Goal: Check status: Check status

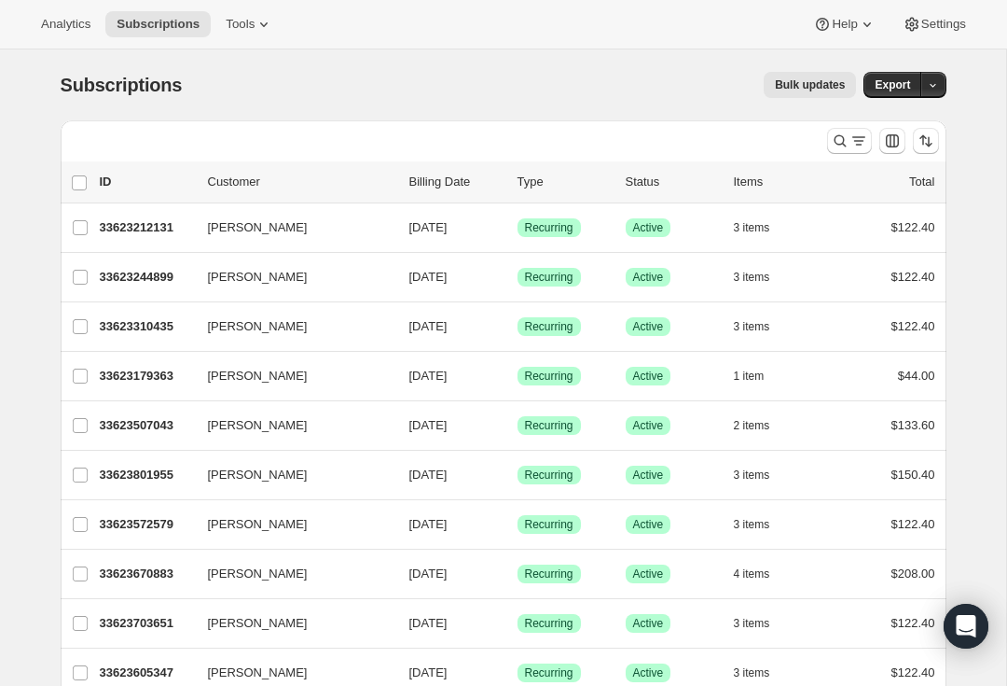
click at [899, 95] on button "Export" at bounding box center [893, 85] width 58 height 26
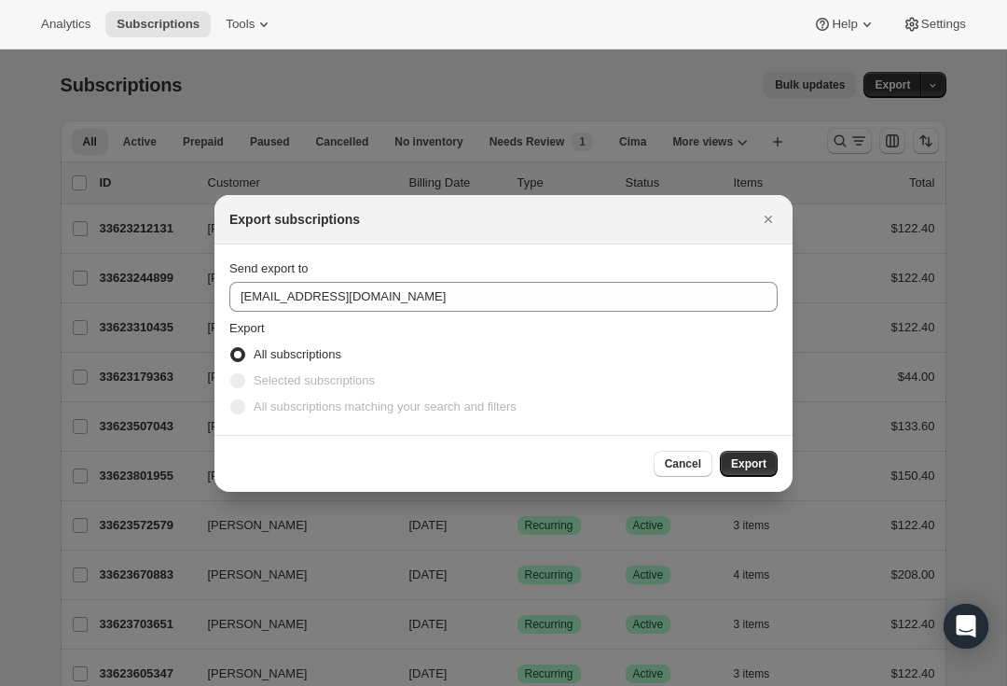
click at [771, 219] on icon "Close" at bounding box center [768, 219] width 19 height 19
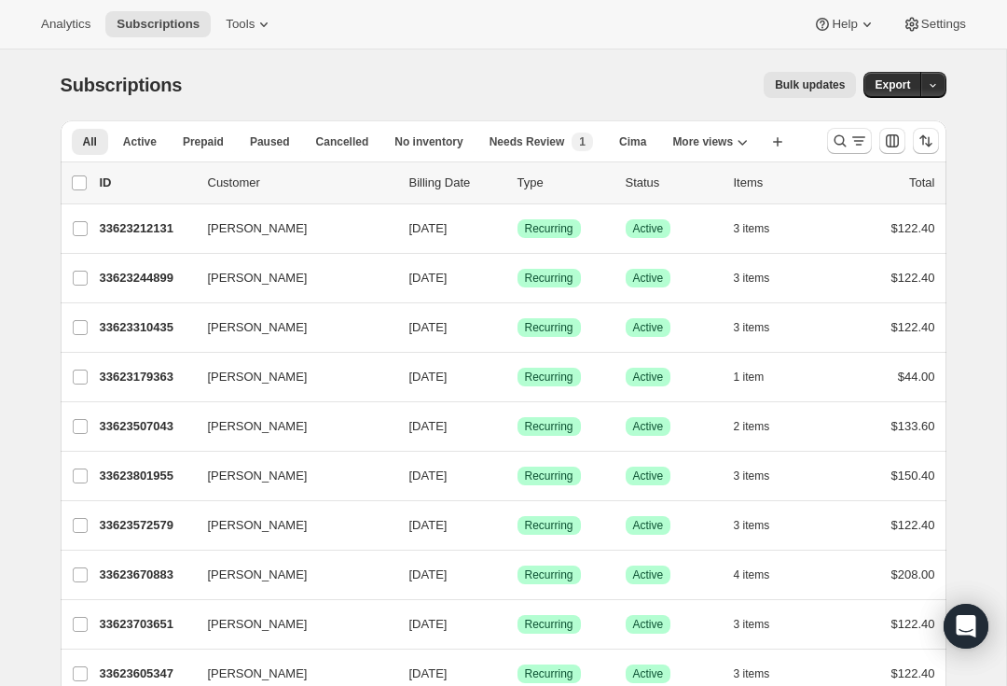
click at [853, 144] on icon "Search and filter results" at bounding box center [859, 141] width 19 height 19
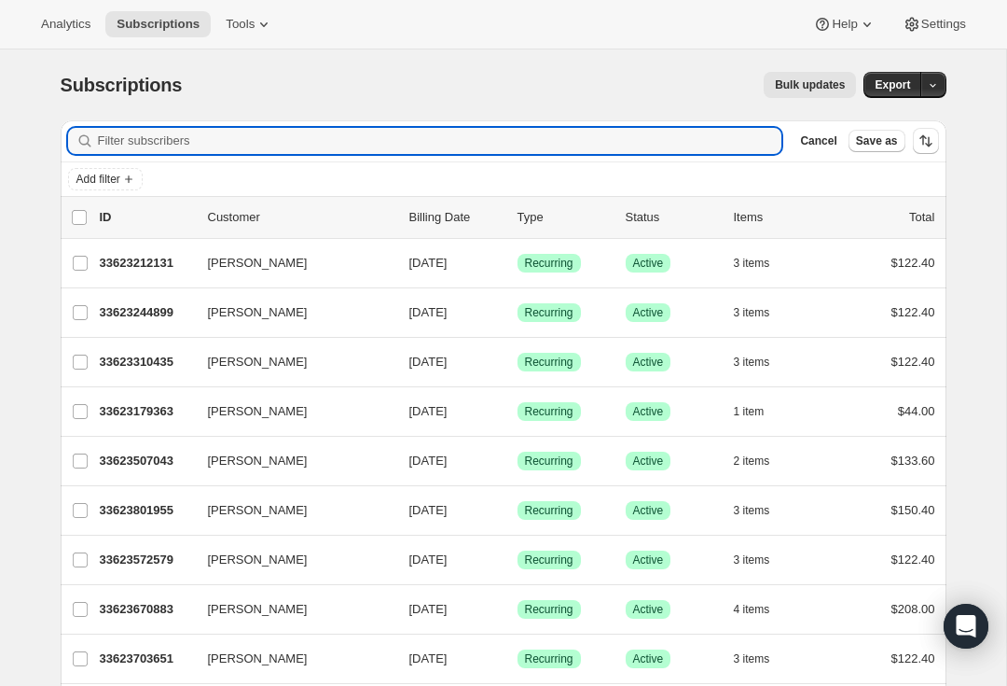
click at [376, 139] on input "Filter subscribers" at bounding box center [440, 141] width 685 height 26
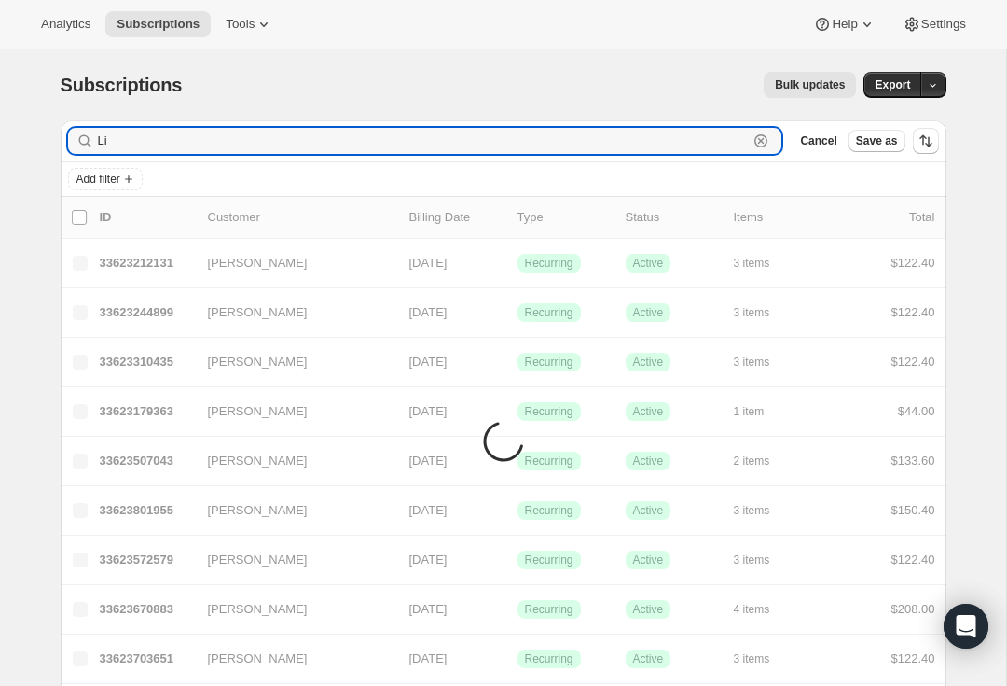
type input "L"
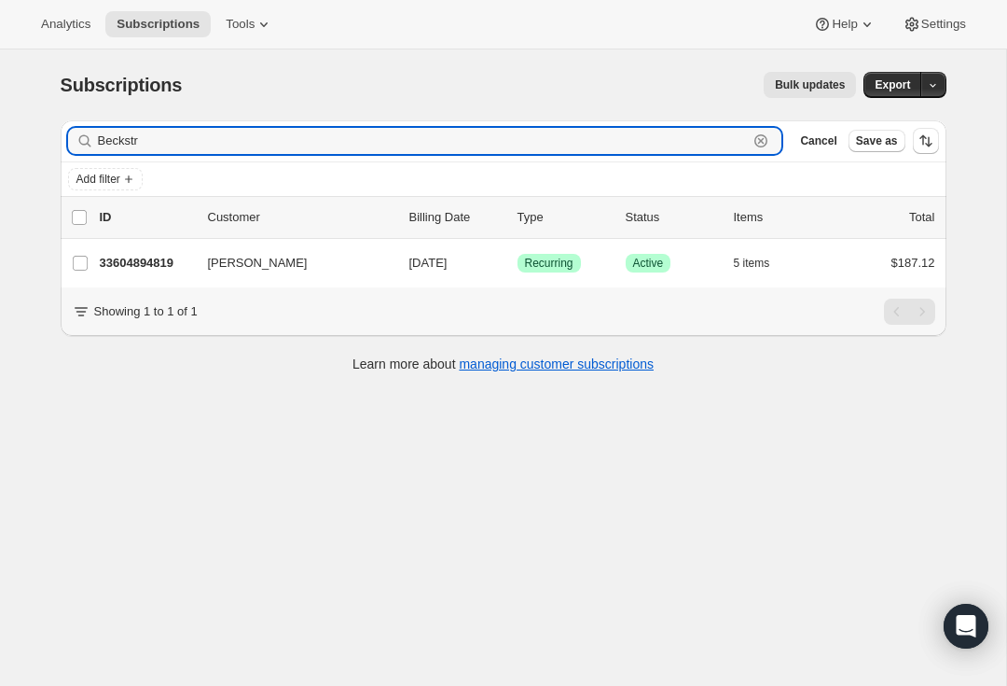
type input "Beckstr"
click at [145, 275] on div "33604894819 [PERSON_NAME] [DATE] Success Recurring Success Active 5 items $187.…" at bounding box center [518, 263] width 836 height 26
